Goal: Transaction & Acquisition: Subscribe to service/newsletter

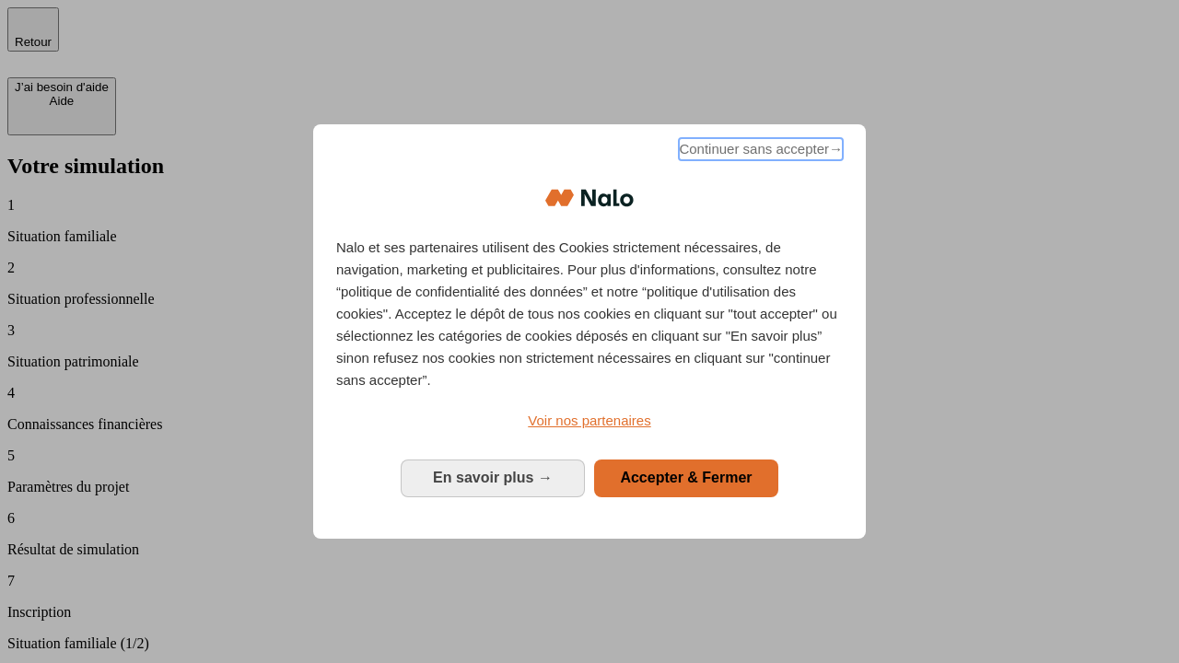
click at [759, 152] on span "Continuer sans accepter →" at bounding box center [761, 149] width 164 height 22
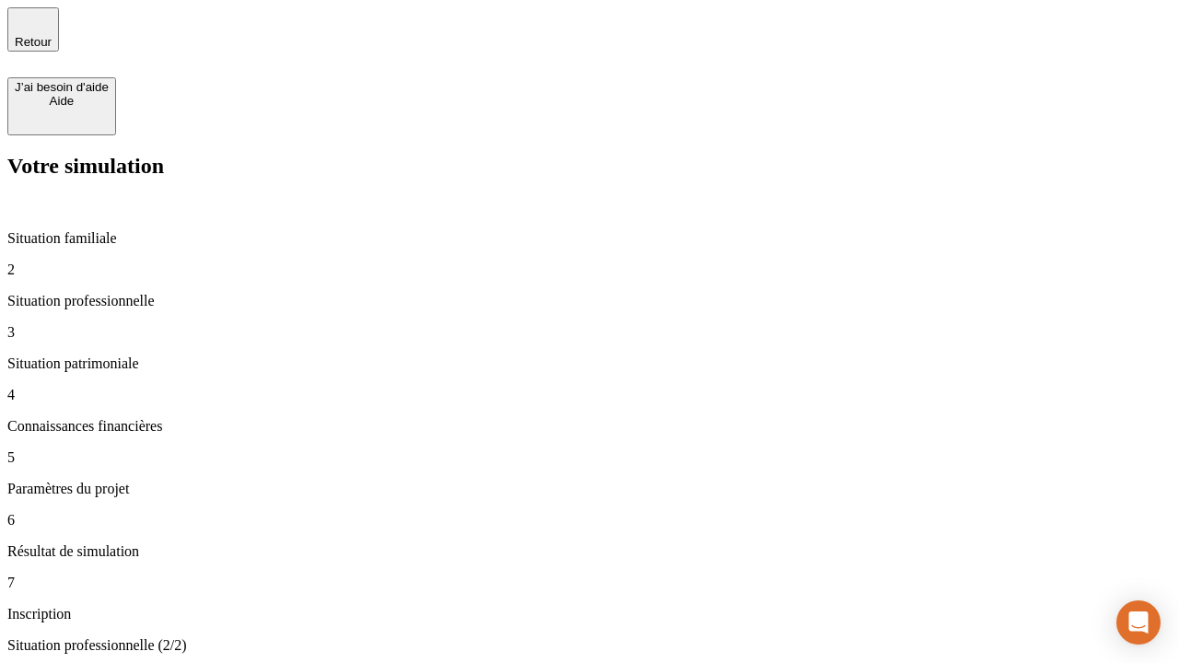
type input "30 000"
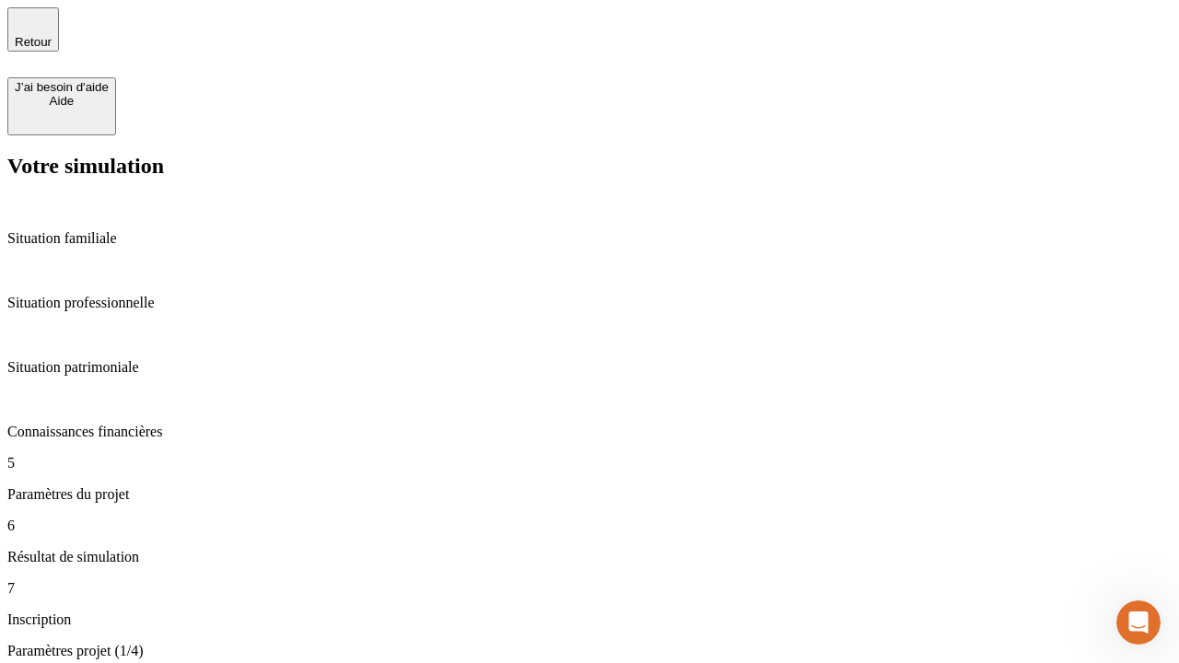
type input "25"
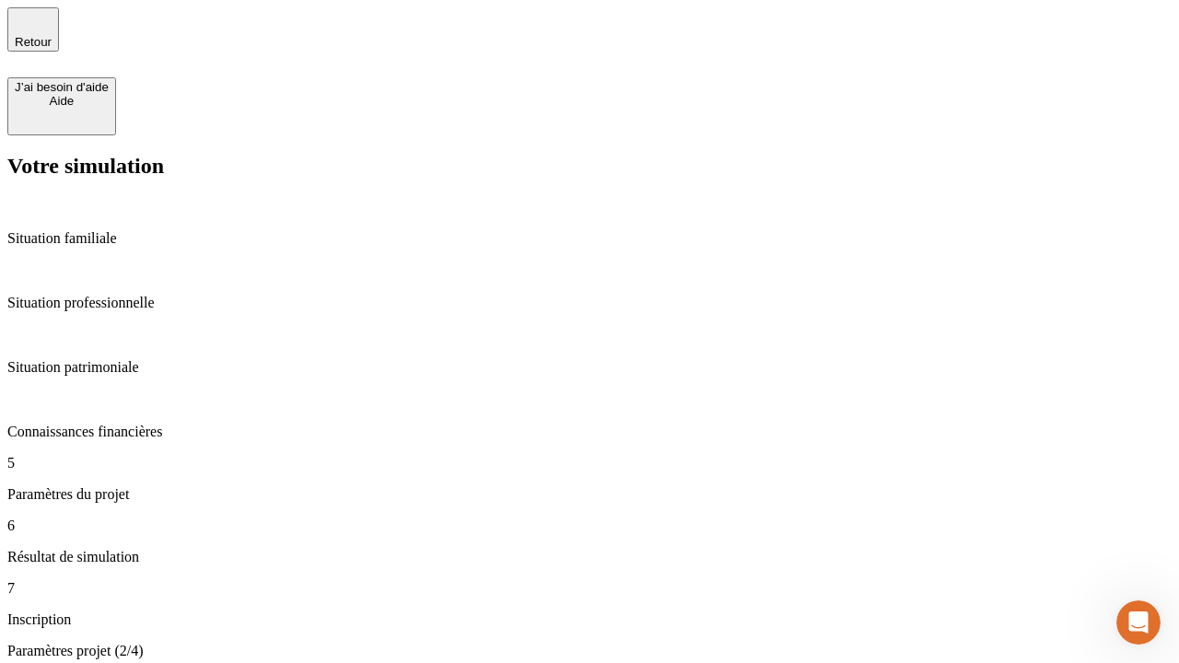
type input "1 000"
type input "640"
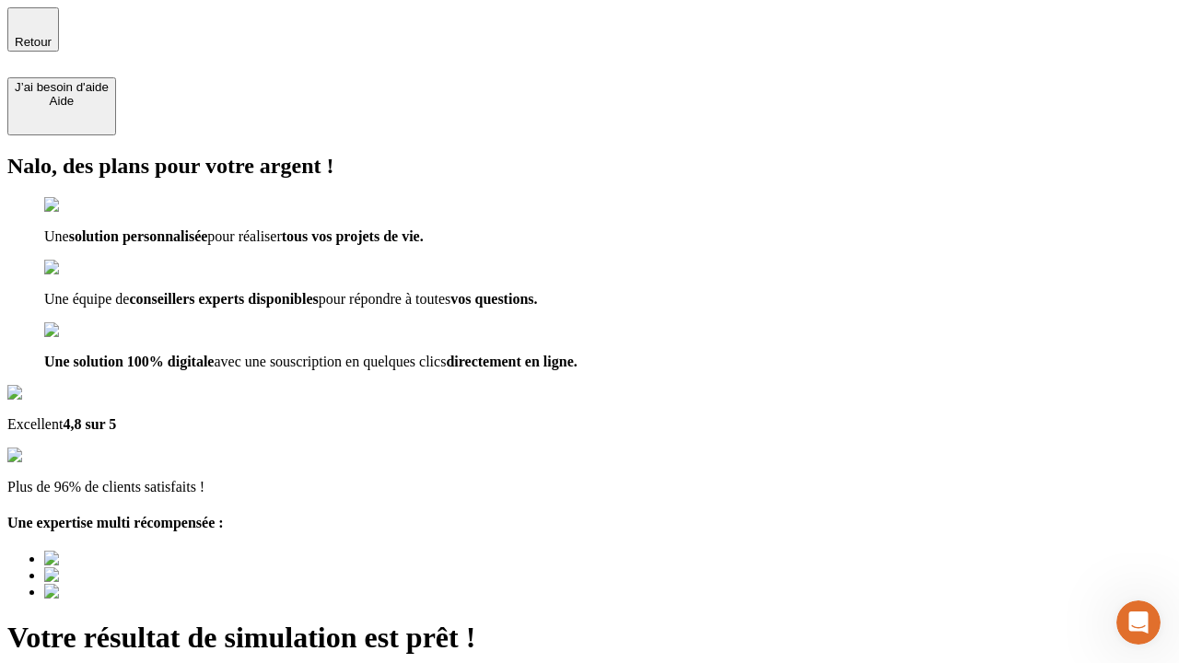
type input "[EMAIL_ADDRESS][PERSON_NAME][DOMAIN_NAME]"
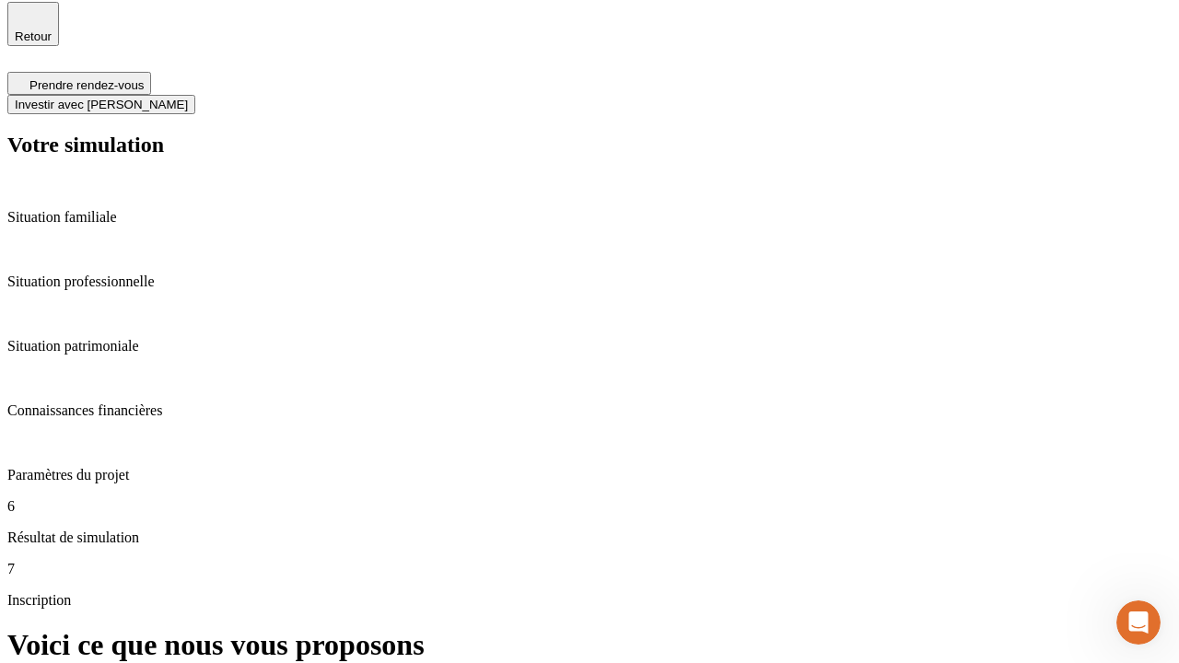
click at [188, 98] on span "Investir avec [PERSON_NAME]" at bounding box center [101, 105] width 173 height 14
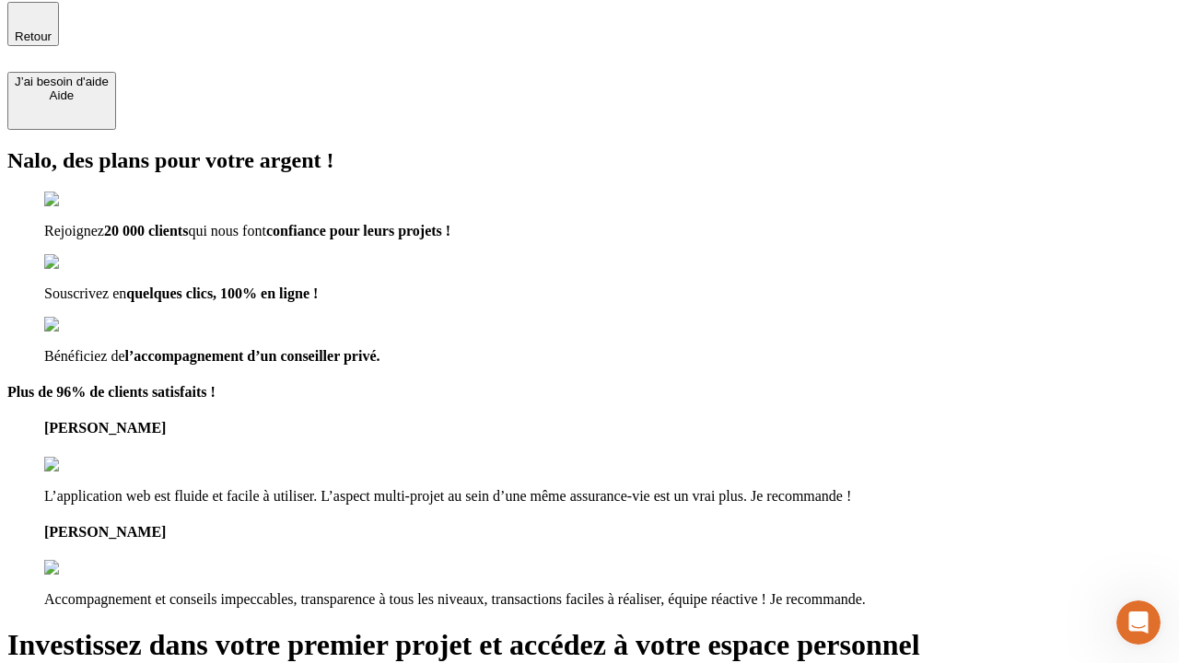
scroll to position [4, 0]
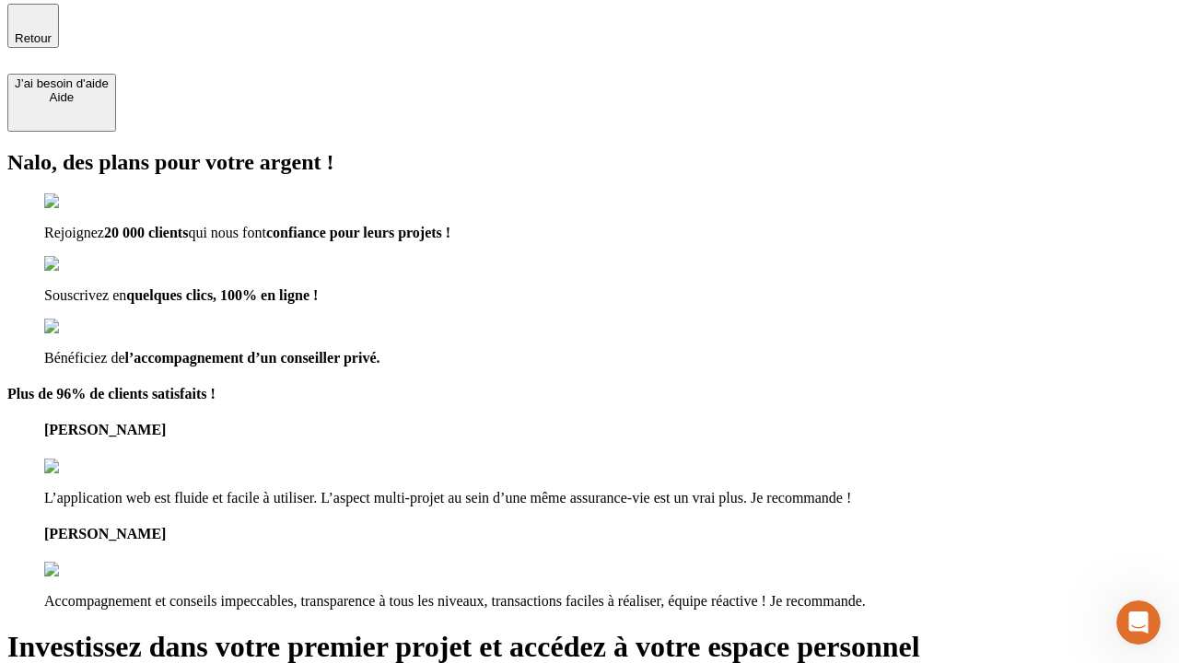
type input "[EMAIL_ADDRESS][PERSON_NAME][DOMAIN_NAME]"
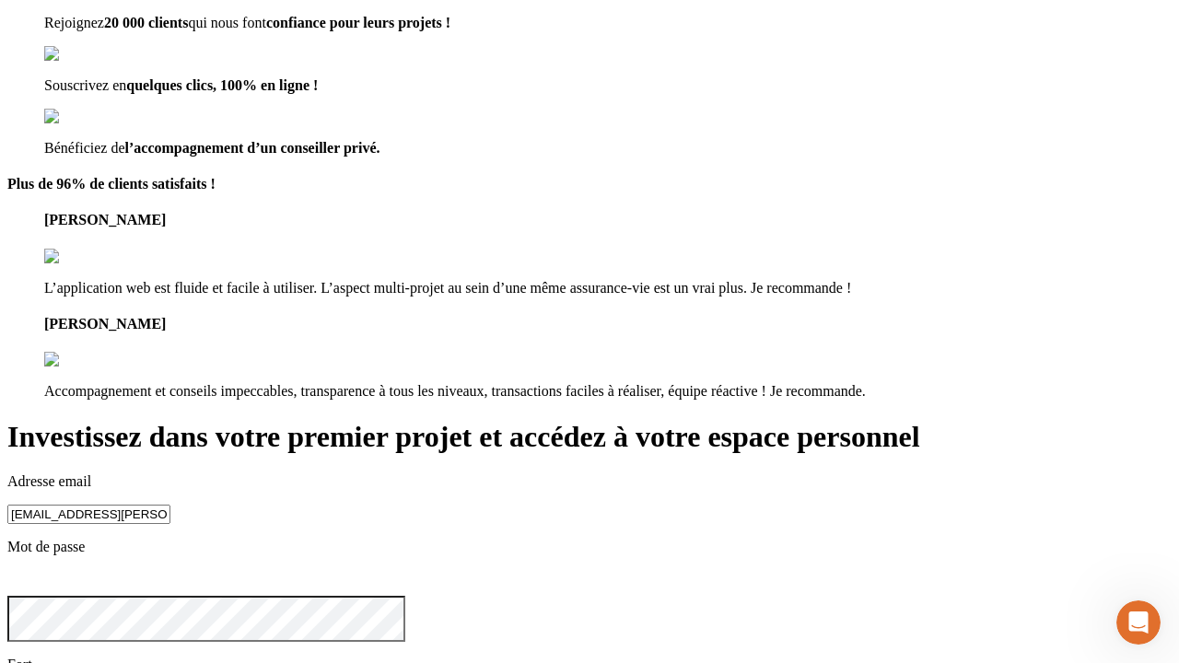
scroll to position [20, 0]
